Goal: Task Accomplishment & Management: Manage account settings

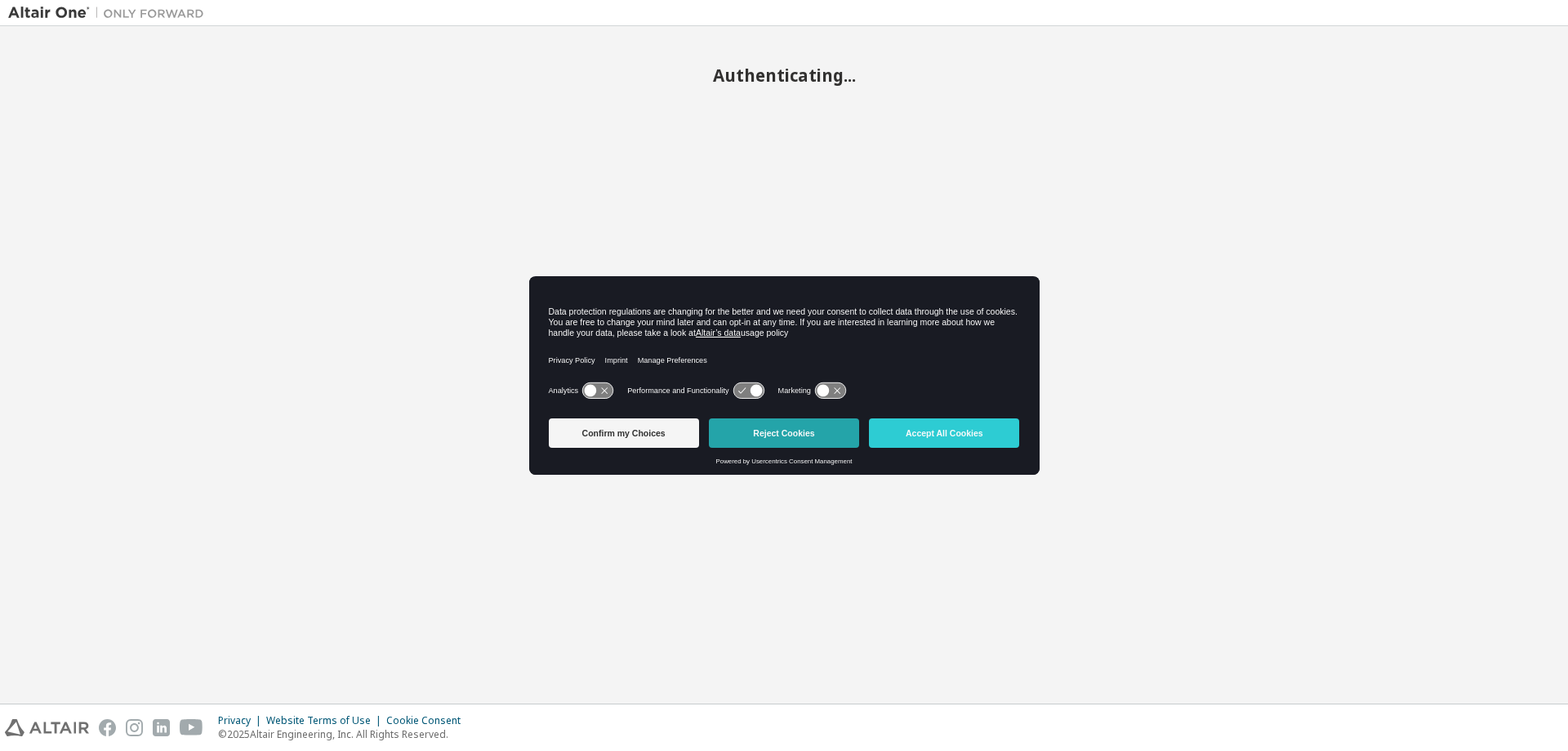
click at [814, 440] on button "Reject Cookies" at bounding box center [784, 434] width 151 height 30
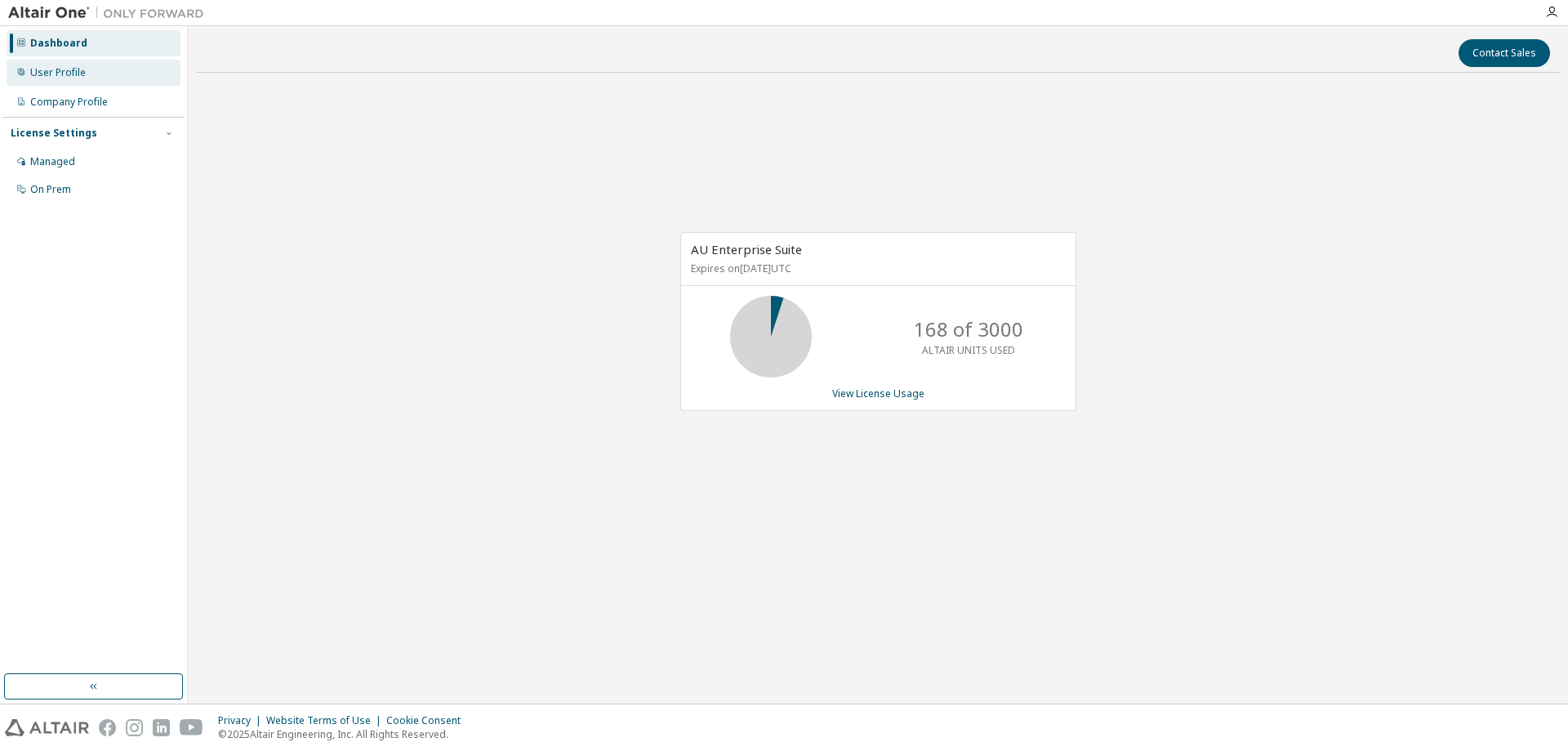
click at [117, 73] on div "User Profile" at bounding box center [93, 73] width 174 height 26
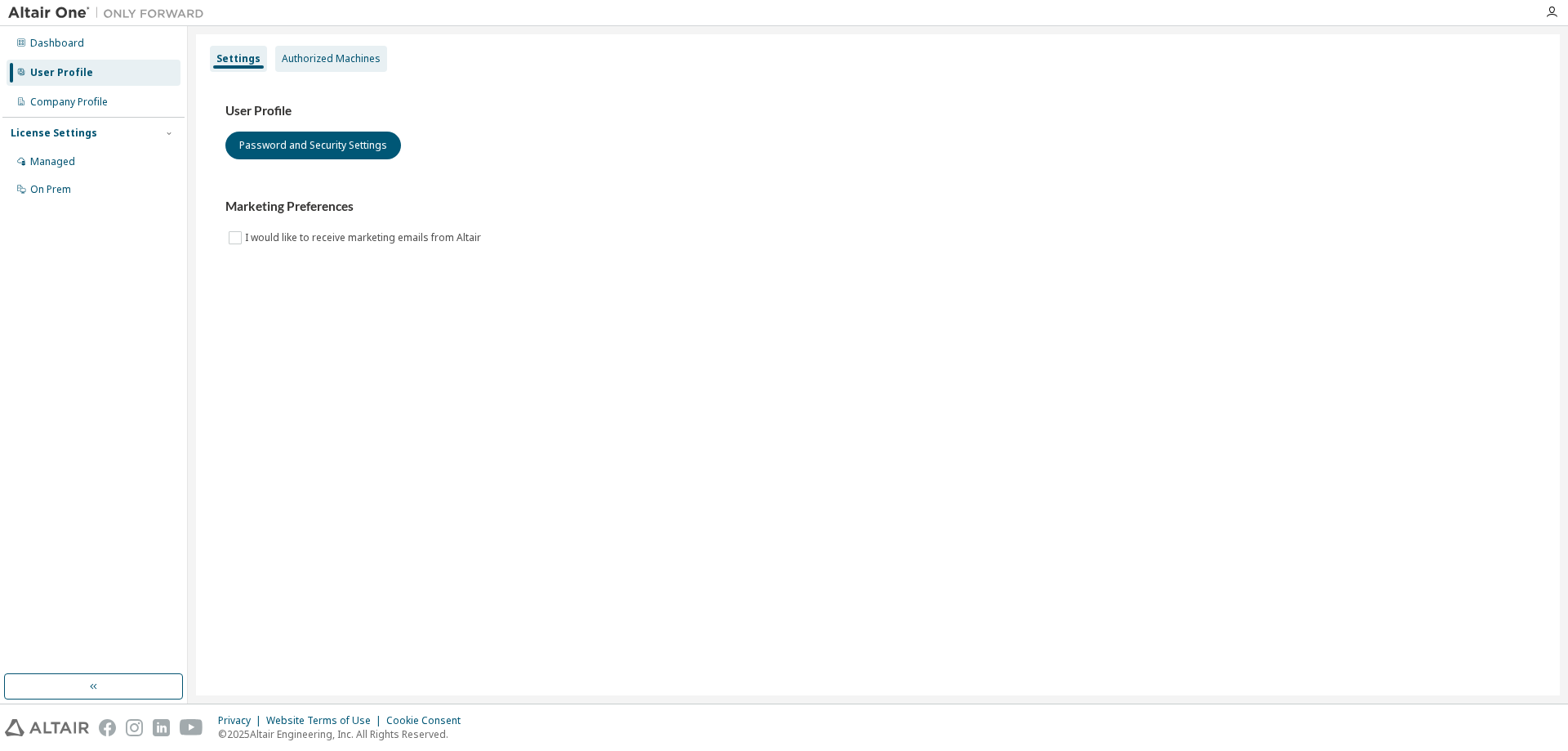
click at [336, 67] on div "Authorized Machines" at bounding box center [331, 59] width 112 height 26
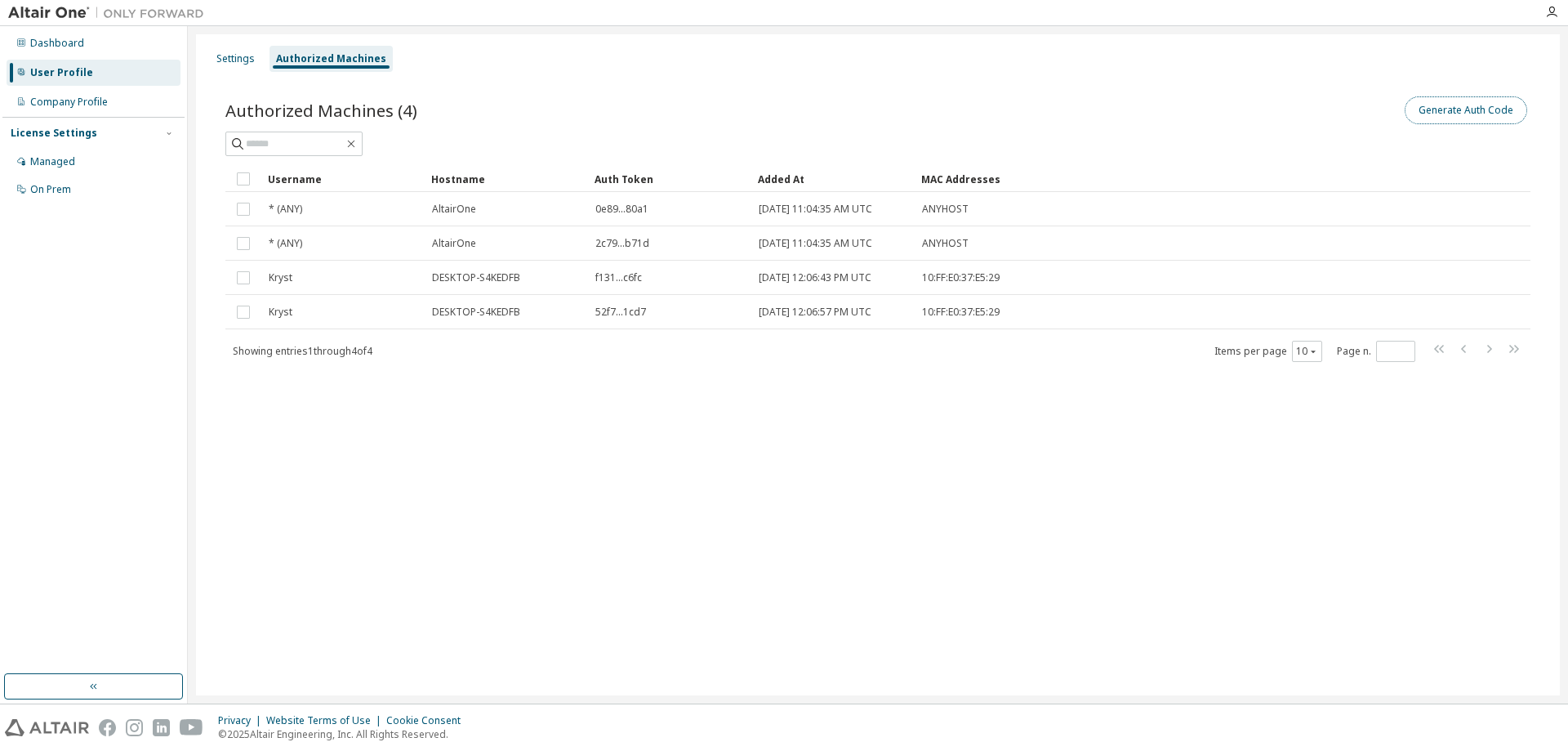
click at [1448, 112] on button "Generate Auth Code" at bounding box center [1466, 111] width 123 height 28
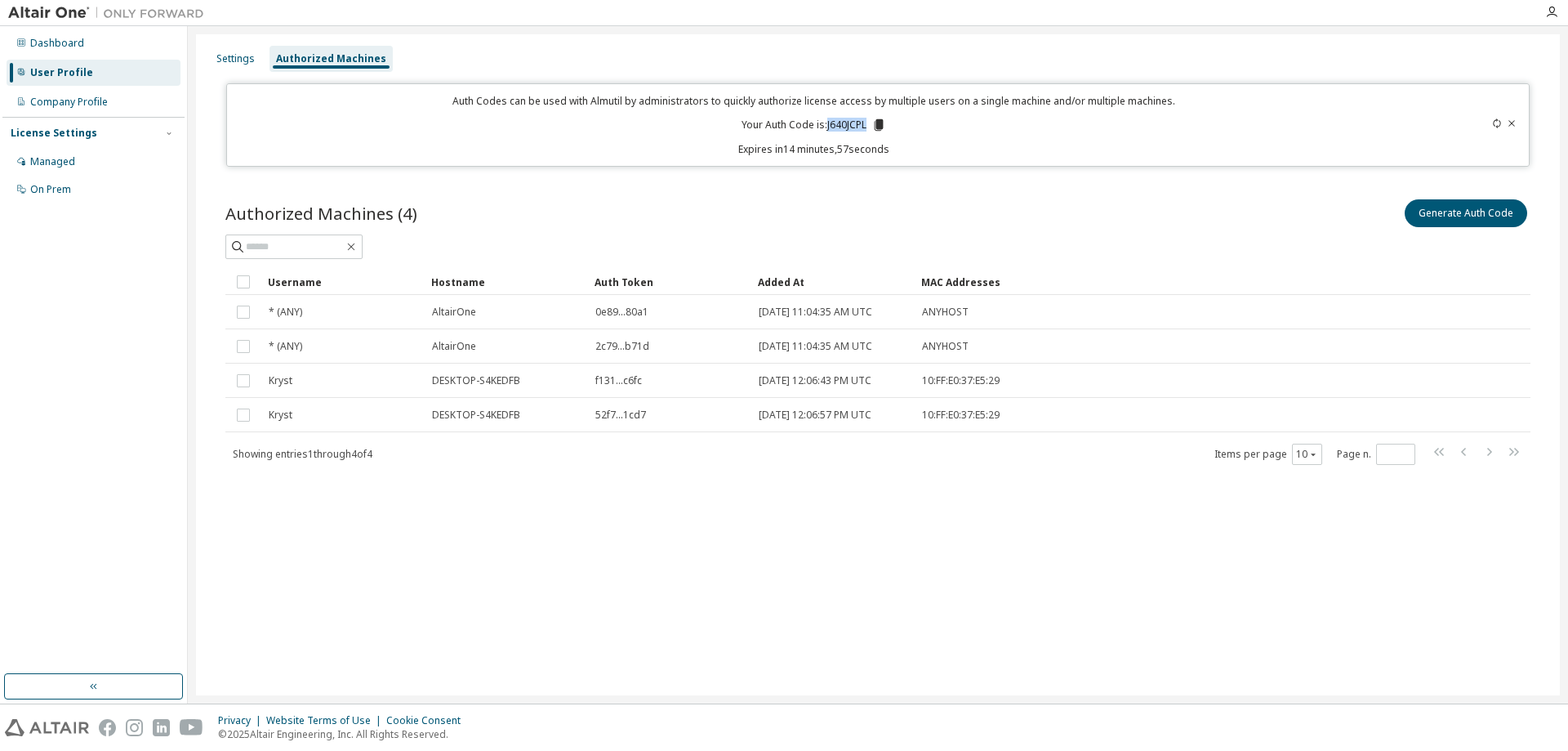
drag, startPoint x: 864, startPoint y: 123, endPoint x: 829, endPoint y: 120, distance: 35.1
click at [829, 120] on p "Your Auth Code is: J640JCPL" at bounding box center [813, 125] width 144 height 15
copy p "J640JCPL"
click at [1138, 214] on div "Generate Auth Code" at bounding box center [1204, 213] width 653 height 34
click at [1147, 238] on div at bounding box center [877, 247] width 1305 height 24
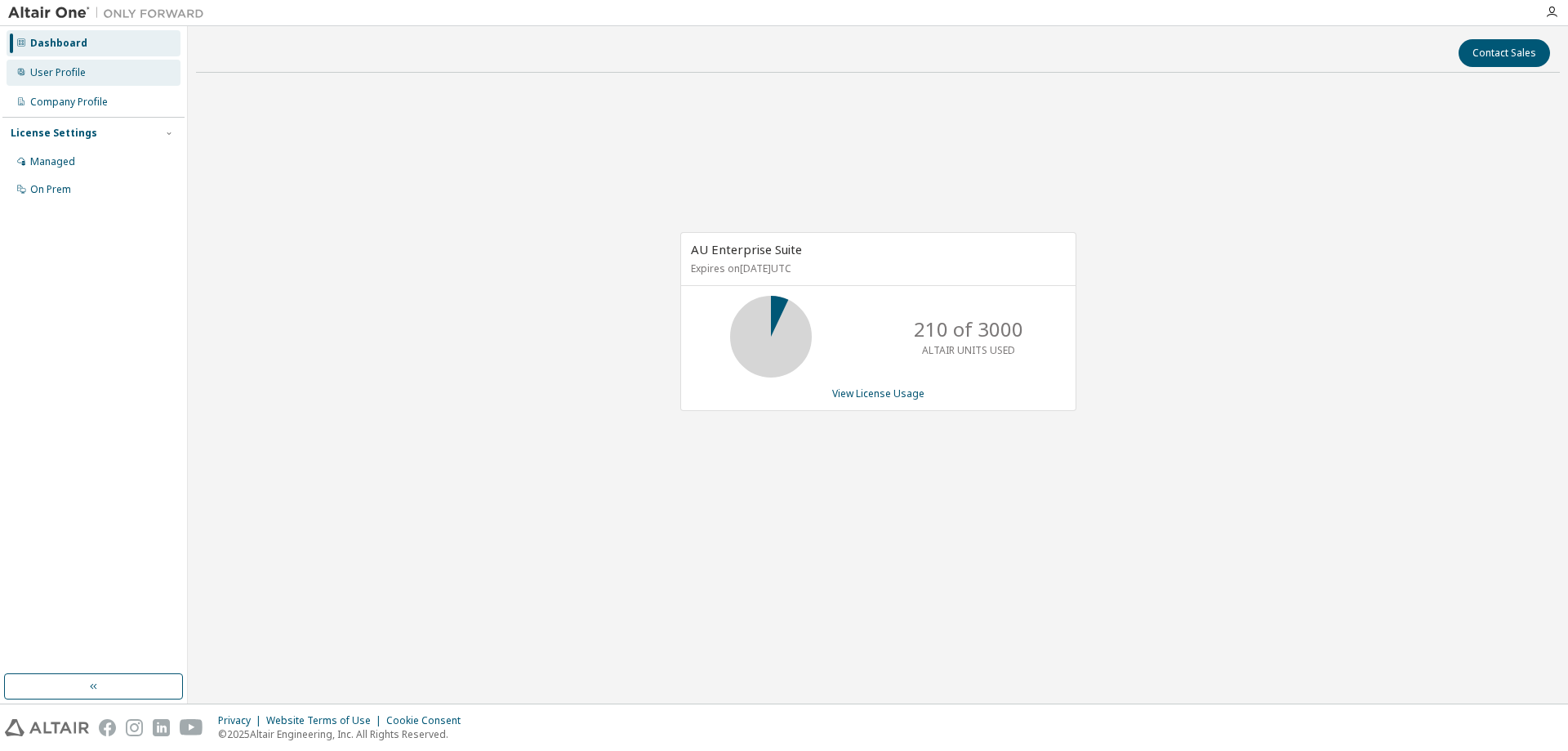
click at [96, 68] on div "User Profile" at bounding box center [93, 73] width 174 height 26
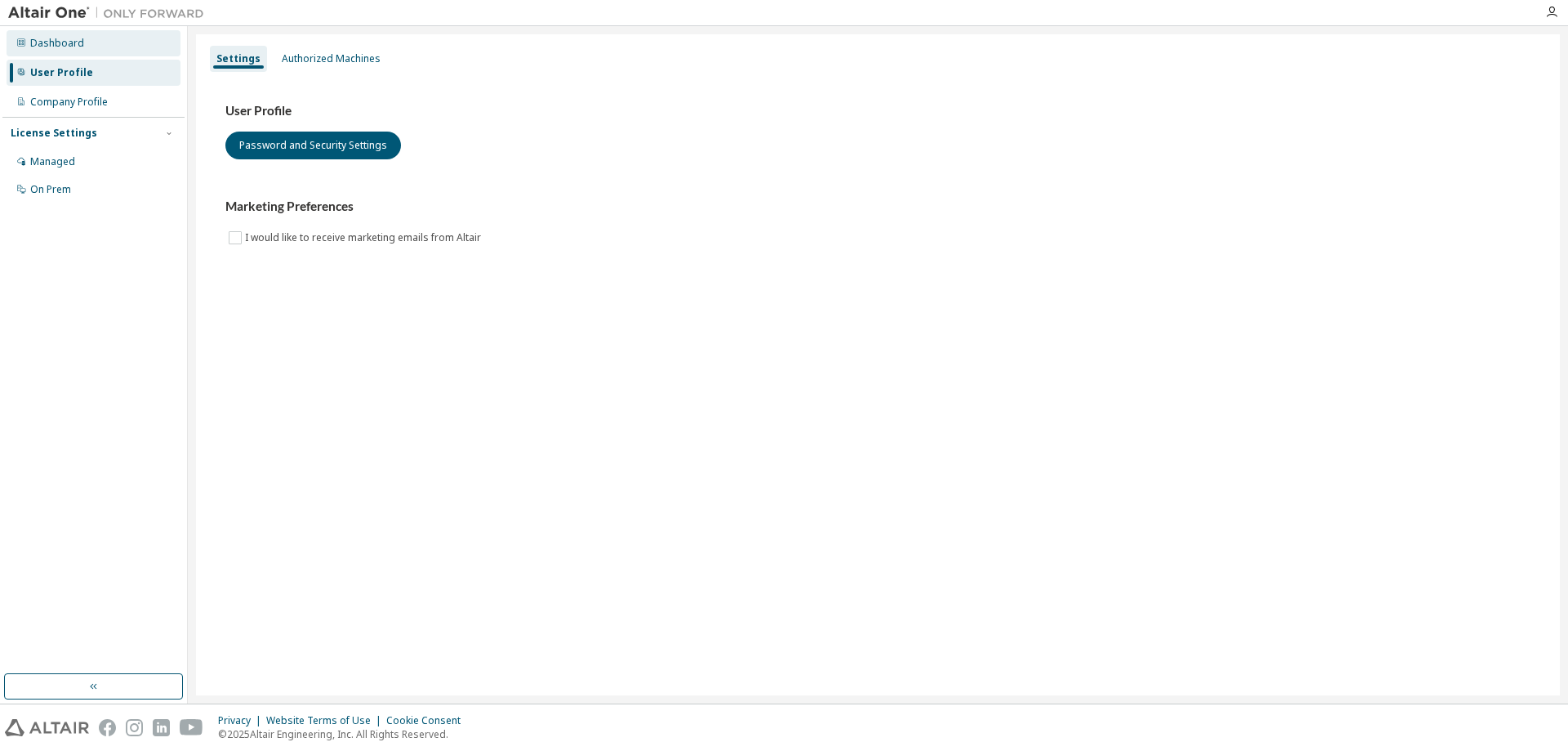
click at [55, 40] on div "Dashboard" at bounding box center [57, 44] width 54 height 13
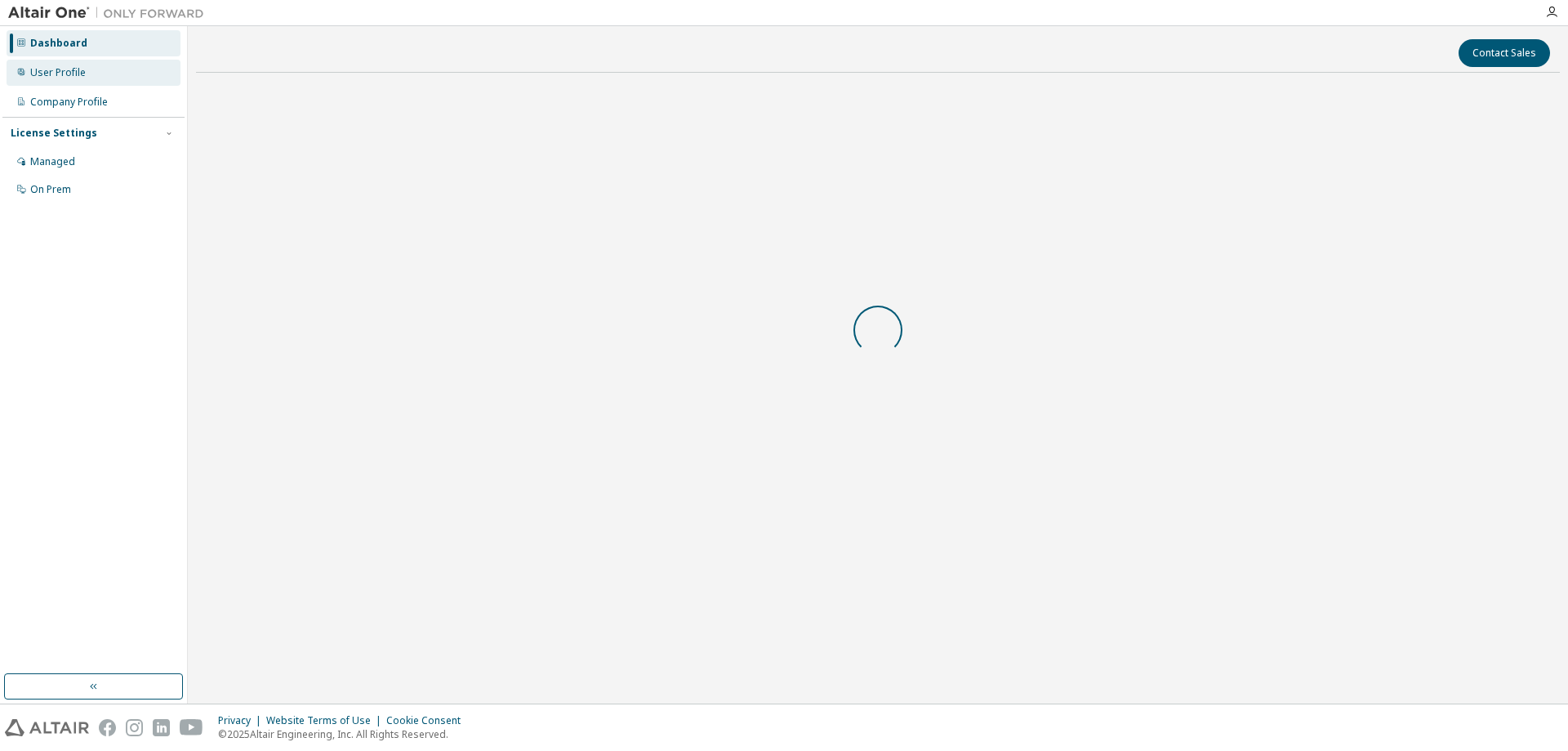
click at [78, 61] on div "User Profile" at bounding box center [93, 73] width 174 height 26
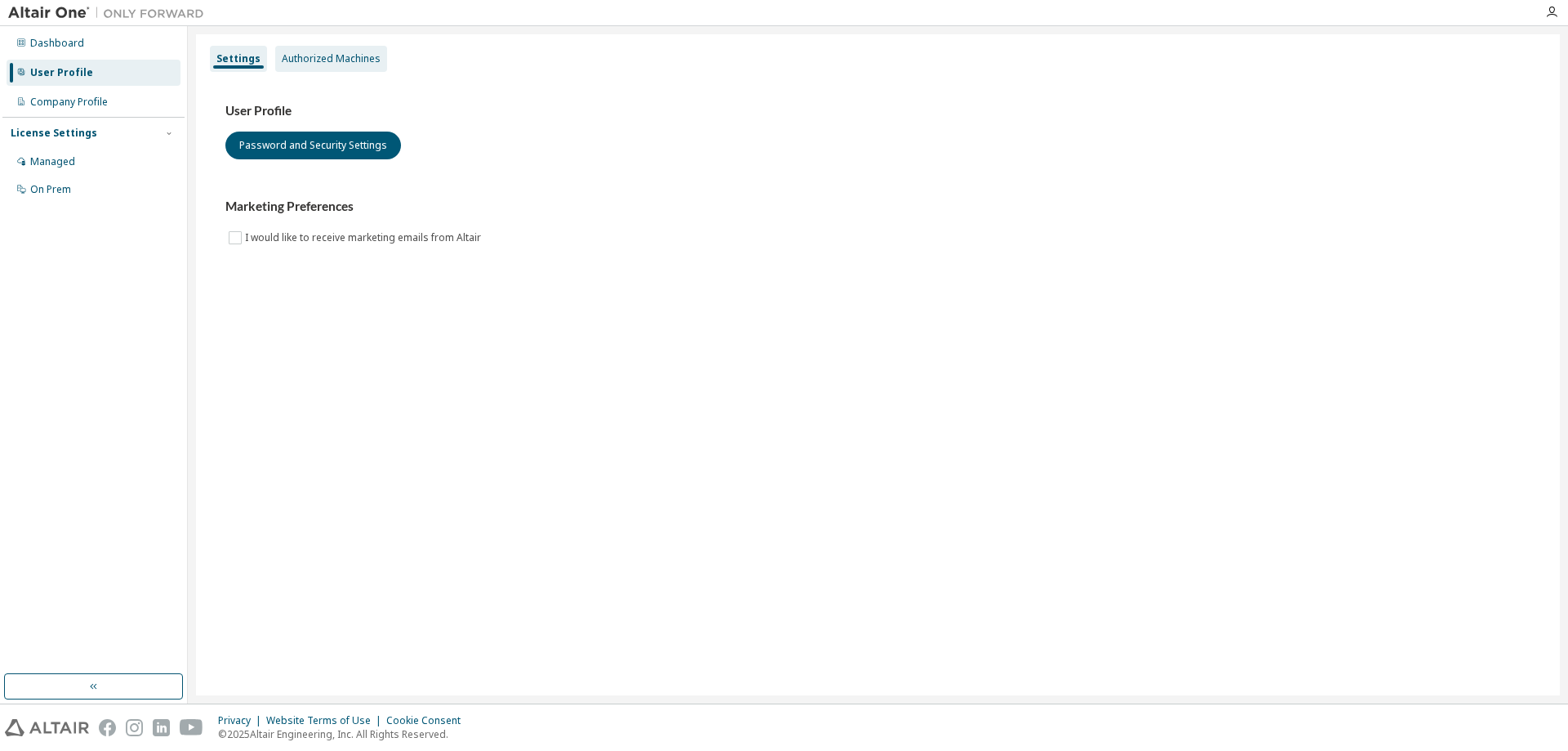
click at [318, 63] on div "Authorized Machines" at bounding box center [331, 59] width 99 height 13
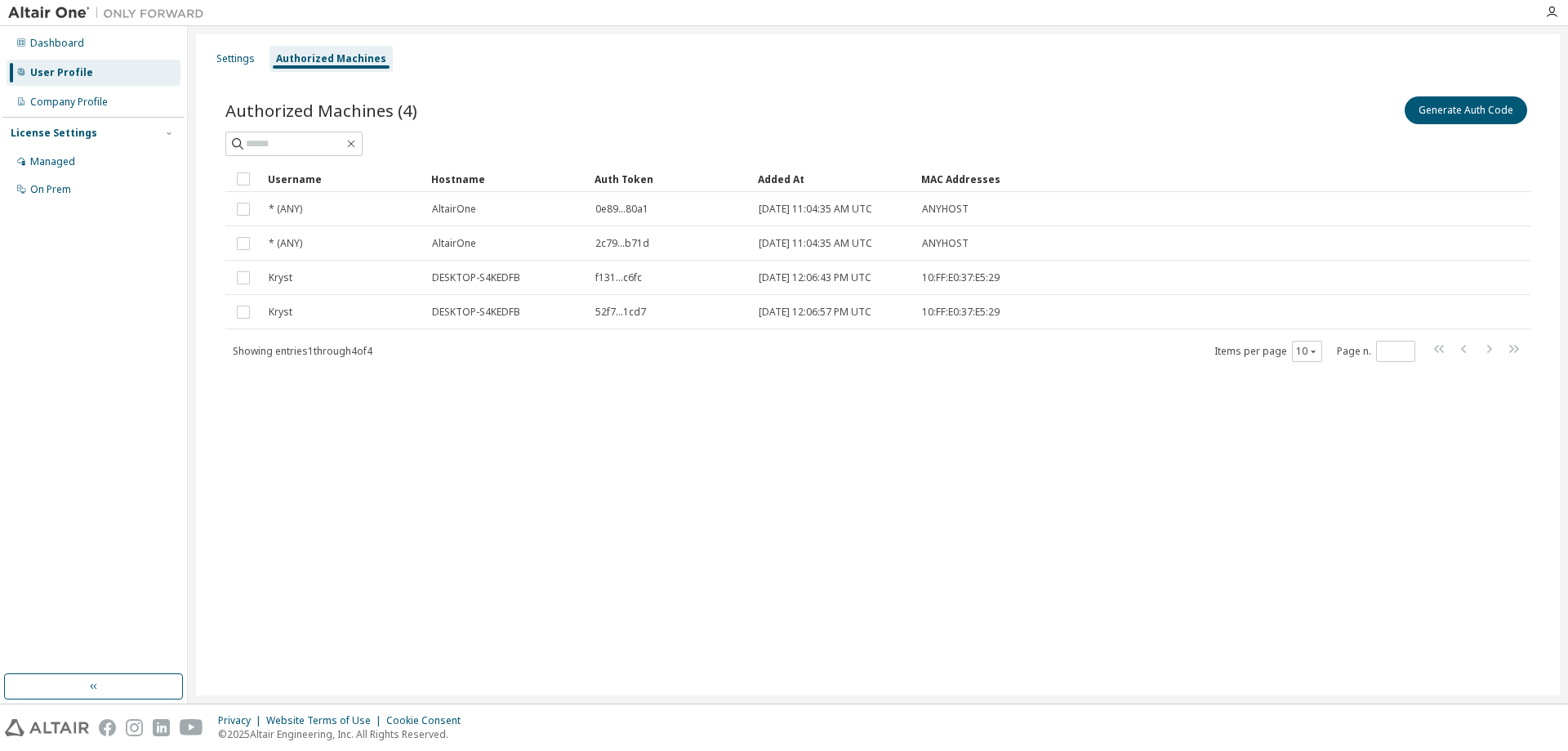
click at [119, 74] on div "User Profile" at bounding box center [93, 73] width 174 height 26
click at [238, 63] on div "Settings" at bounding box center [235, 59] width 38 height 13
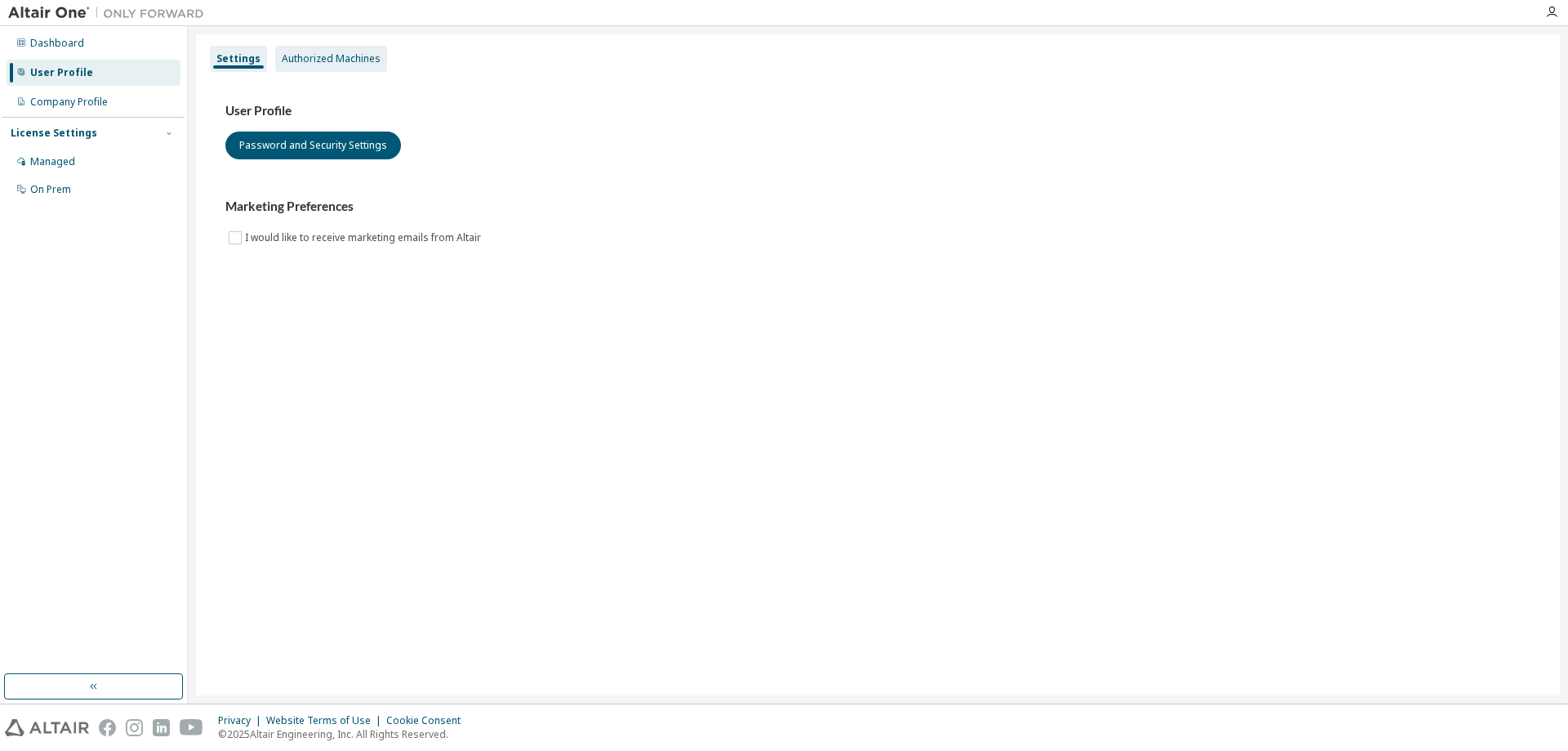
click at [358, 52] on div "Authorized Machines" at bounding box center [331, 59] width 99 height 13
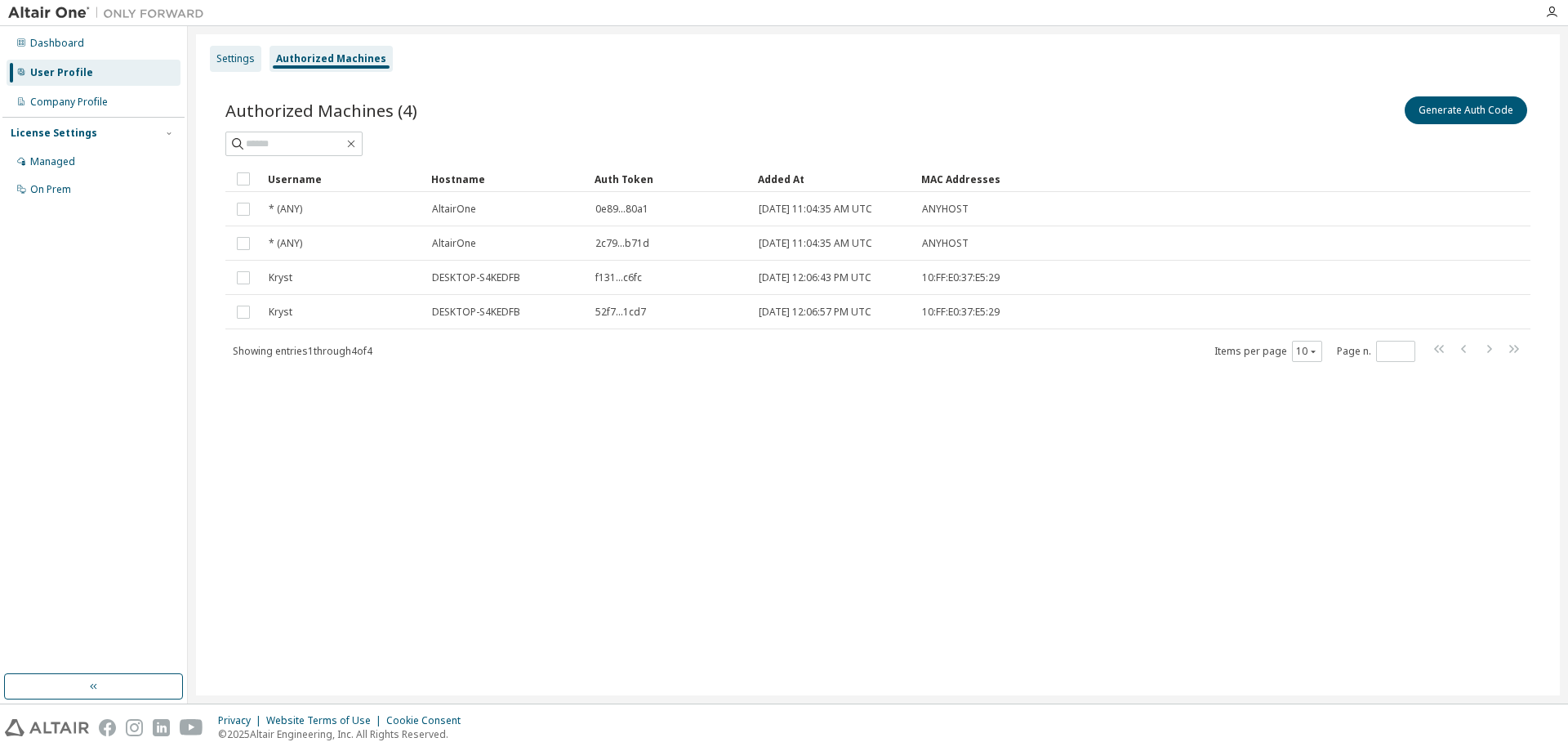
click at [236, 63] on div "Settings" at bounding box center [235, 59] width 38 height 13
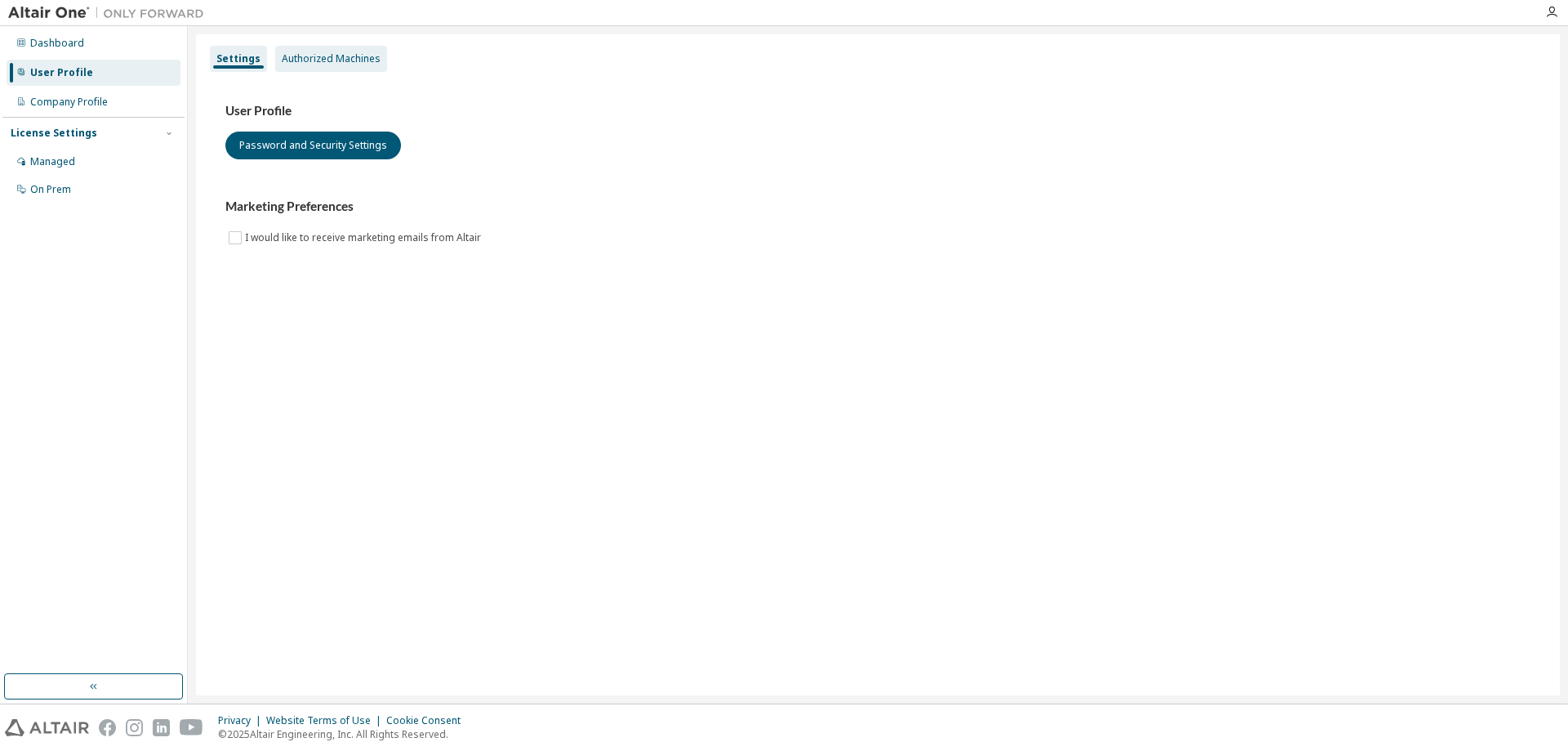
click at [309, 58] on div "Authorized Machines" at bounding box center [331, 59] width 99 height 13
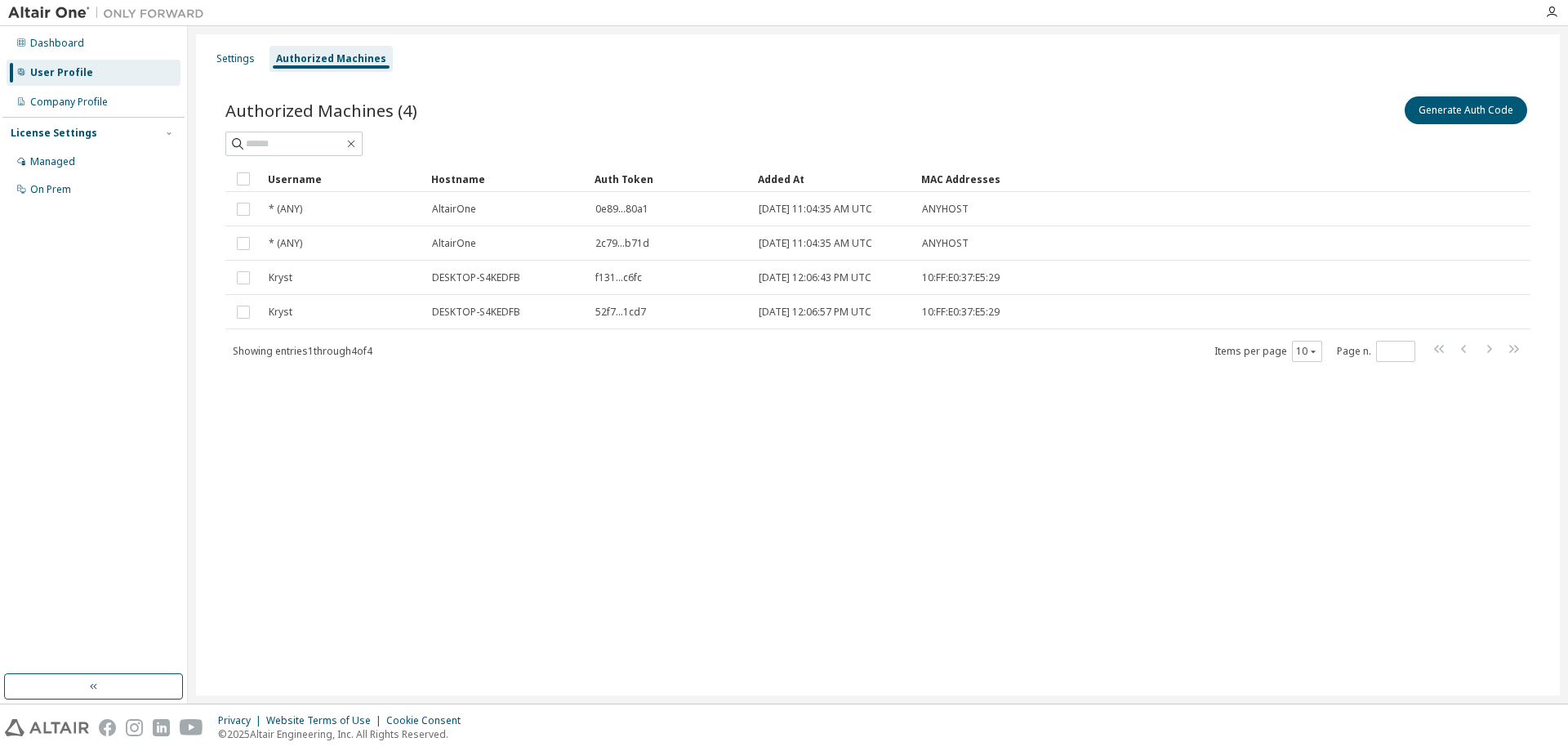
click at [260, 61] on div "Settings Authorized Machines" at bounding box center [877, 59] width 1344 height 30
click at [239, 57] on div "Settings" at bounding box center [235, 59] width 38 height 13
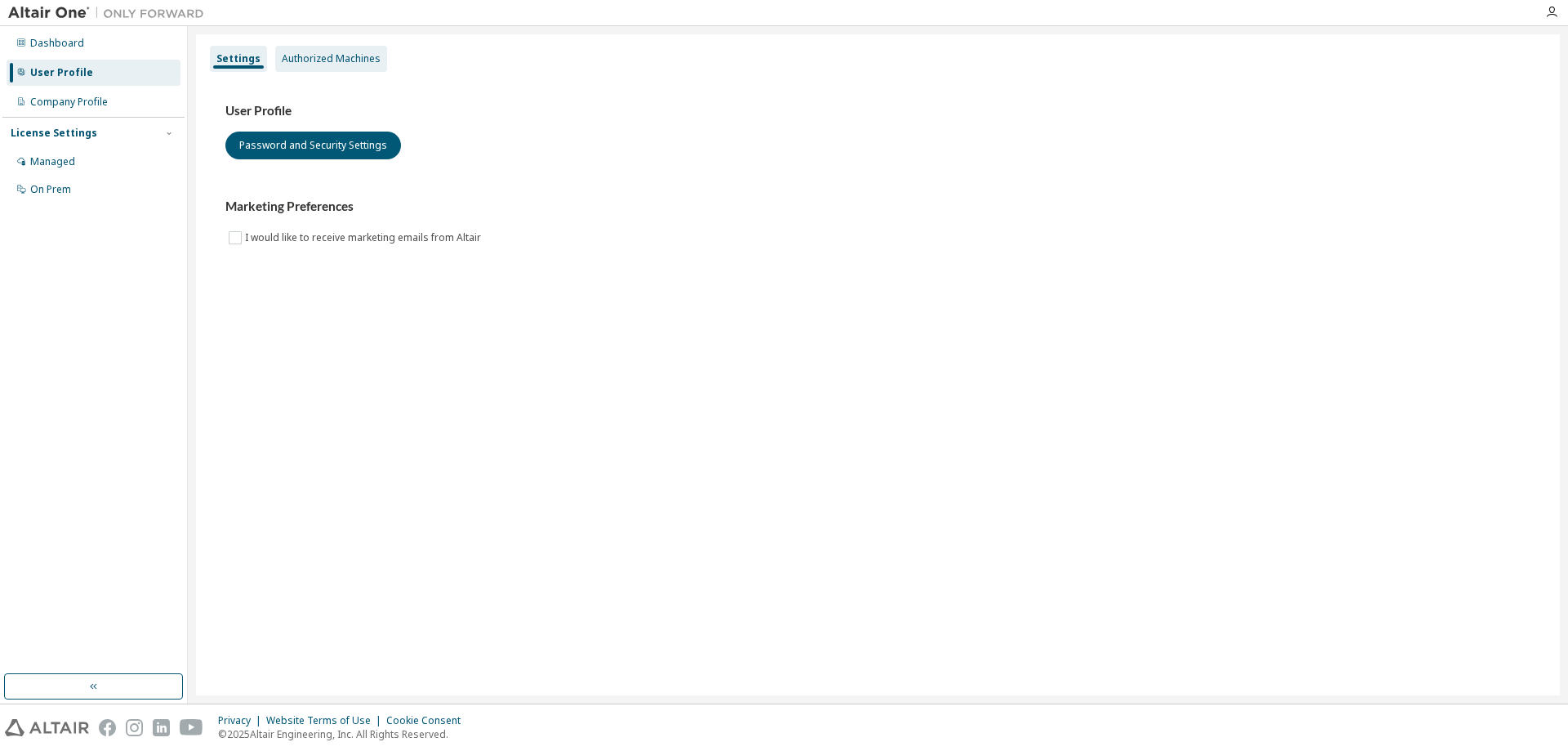
click at [324, 57] on div "Authorized Machines" at bounding box center [331, 59] width 99 height 13
